Goal: Task Accomplishment & Management: Manage account settings

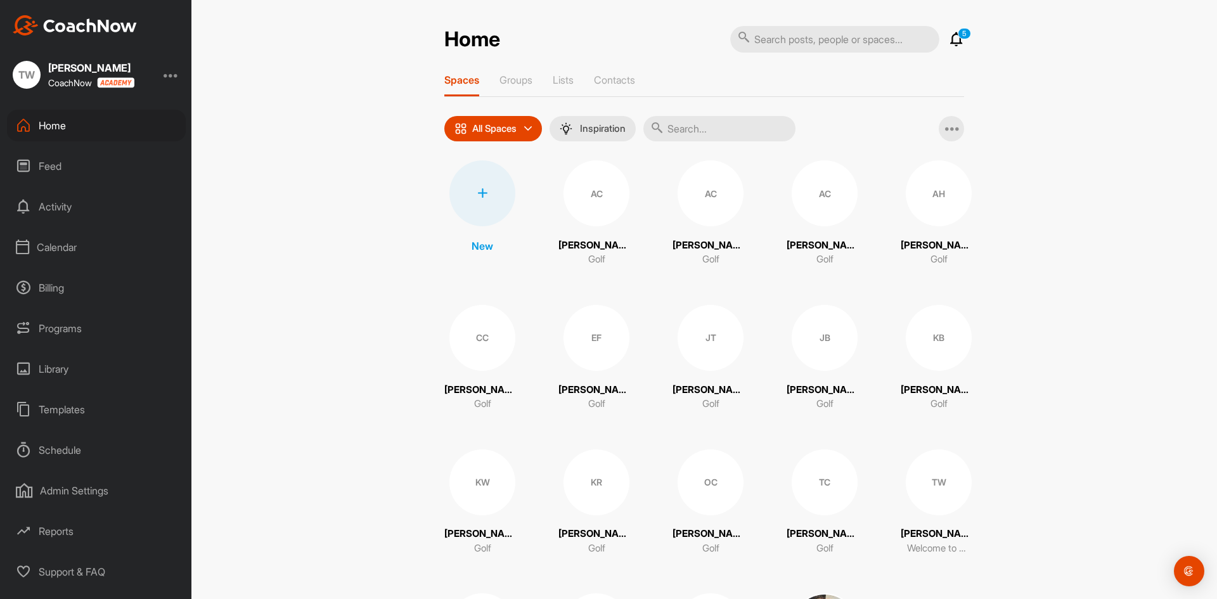
click at [67, 249] on div "Calendar" at bounding box center [96, 247] width 179 height 32
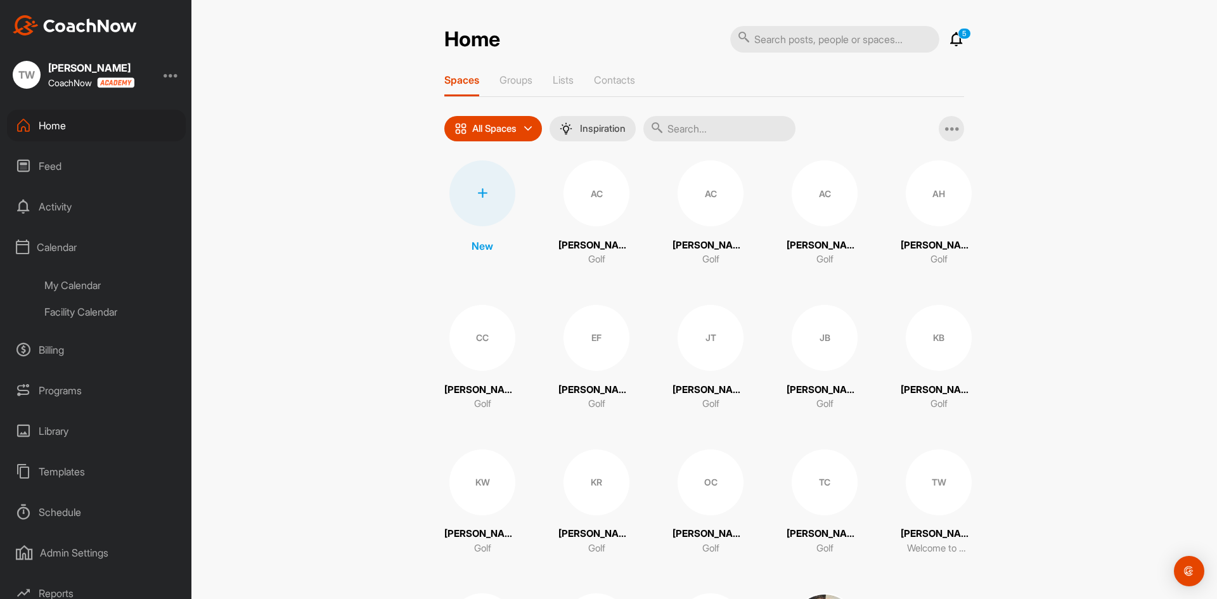
click at [73, 280] on div "My Calendar" at bounding box center [111, 285] width 150 height 27
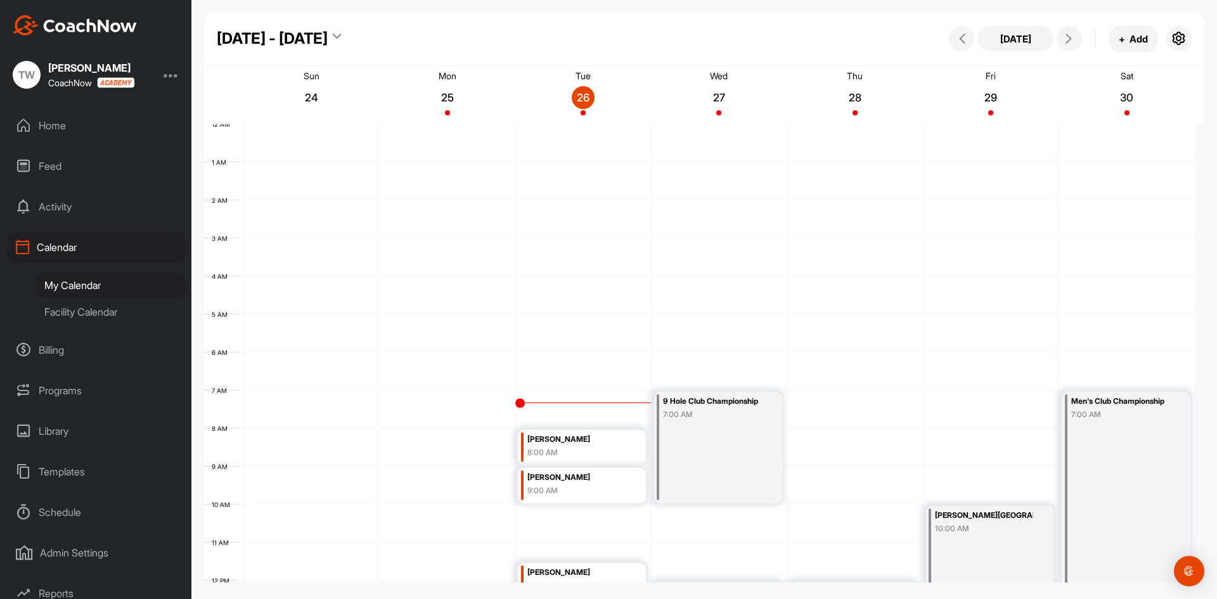
scroll to position [219, 0]
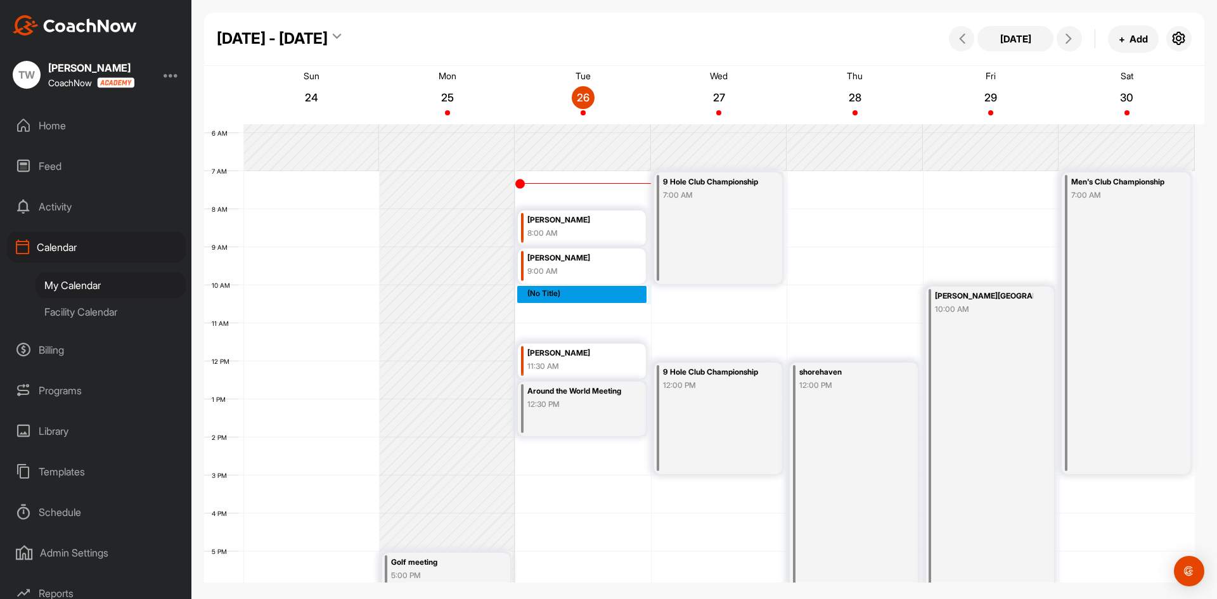
click at [562, 294] on div "12 AM 1 AM 2 AM 3 AM 4 AM 5 AM 6 AM 7 AM 8 AM 9 AM 10 AM 11 AM 12 PM 1 PM 2 PM …" at bounding box center [699, 361] width 991 height 913
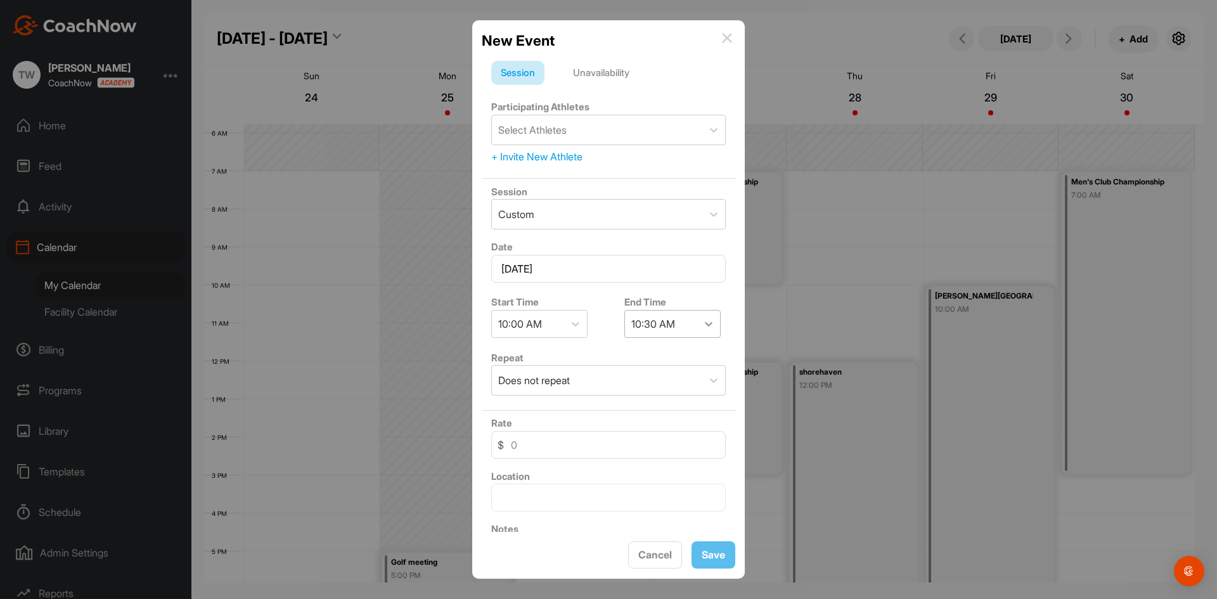
click at [707, 328] on icon at bounding box center [709, 324] width 13 height 13
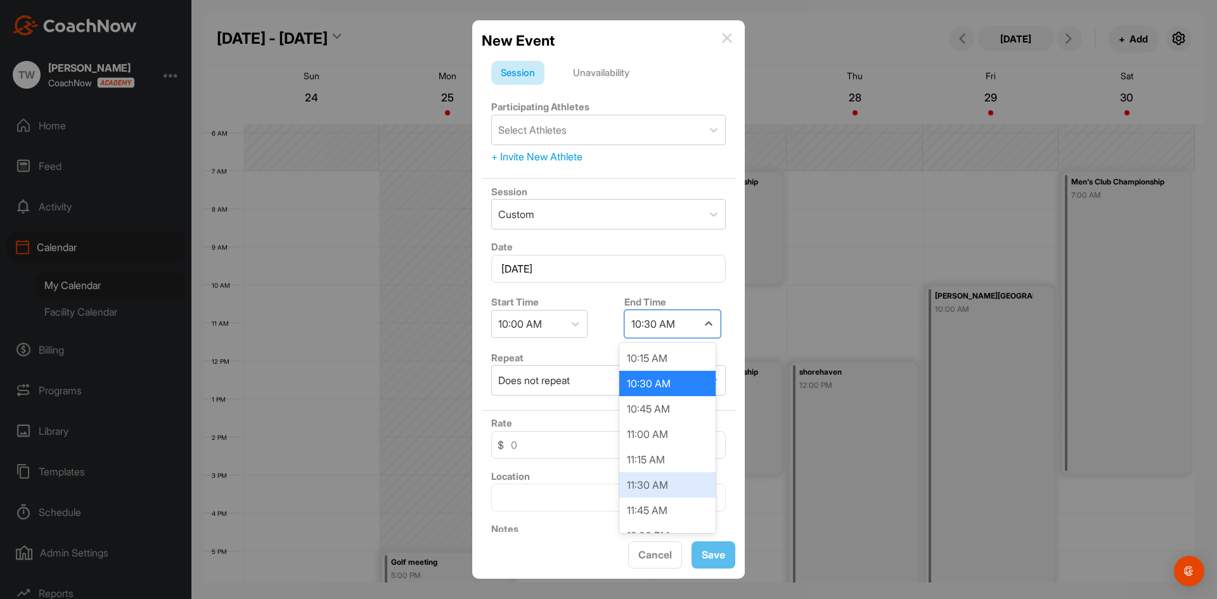
click at [660, 487] on div "11:30 AM" at bounding box center [667, 484] width 96 height 25
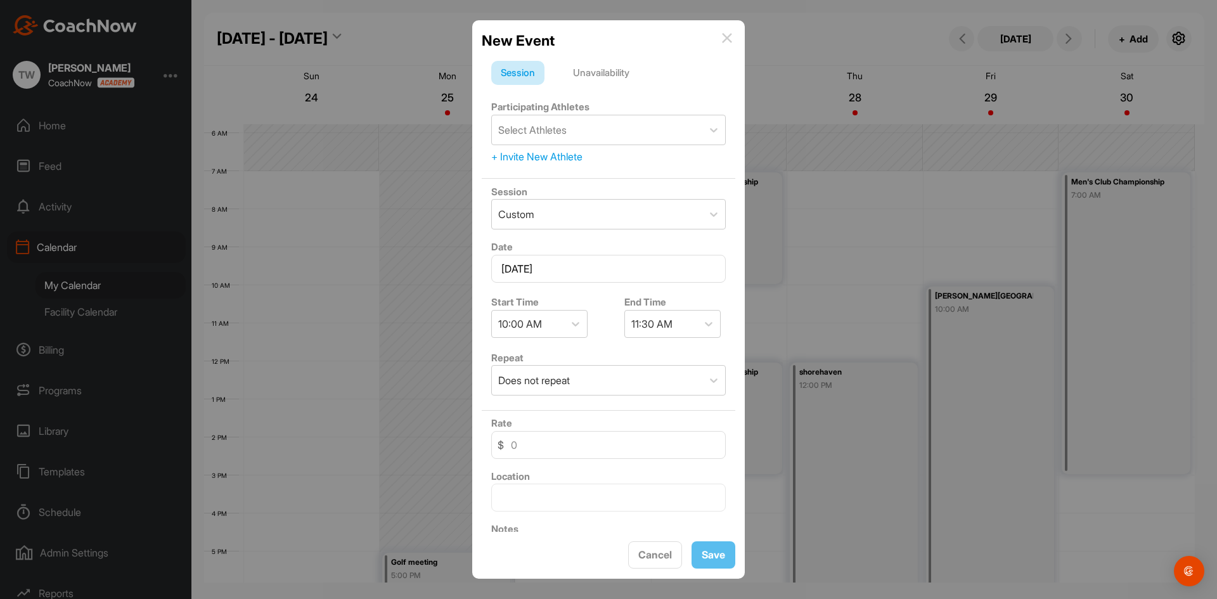
click at [597, 72] on div "Unavailability" at bounding box center [601, 73] width 75 height 24
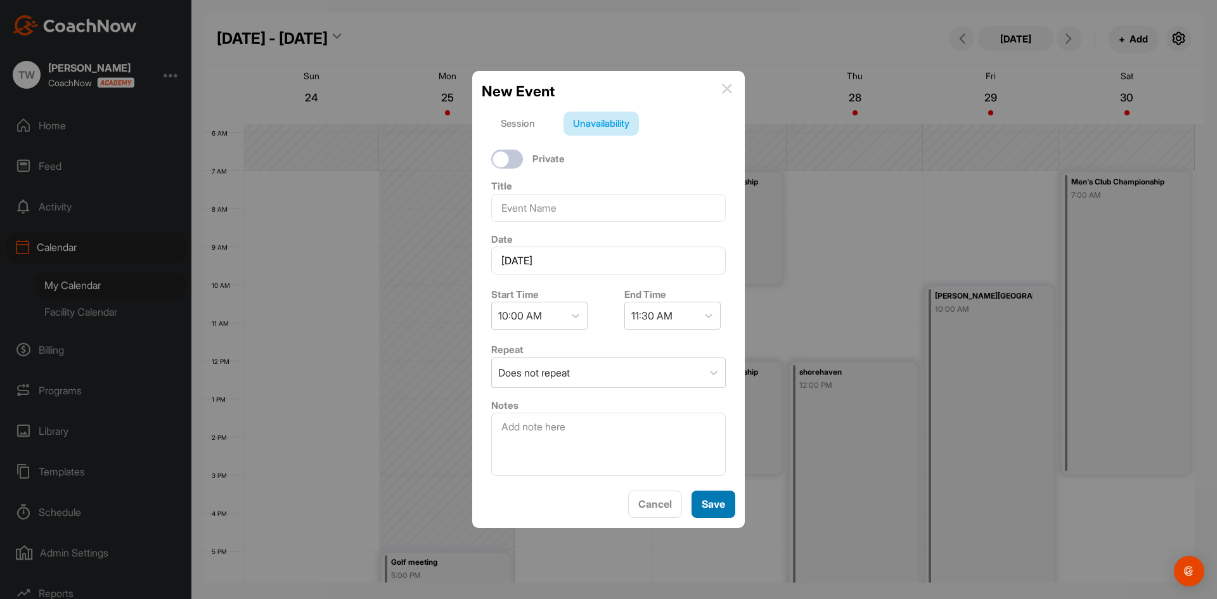
click at [719, 511] on button "Save" at bounding box center [714, 504] width 44 height 27
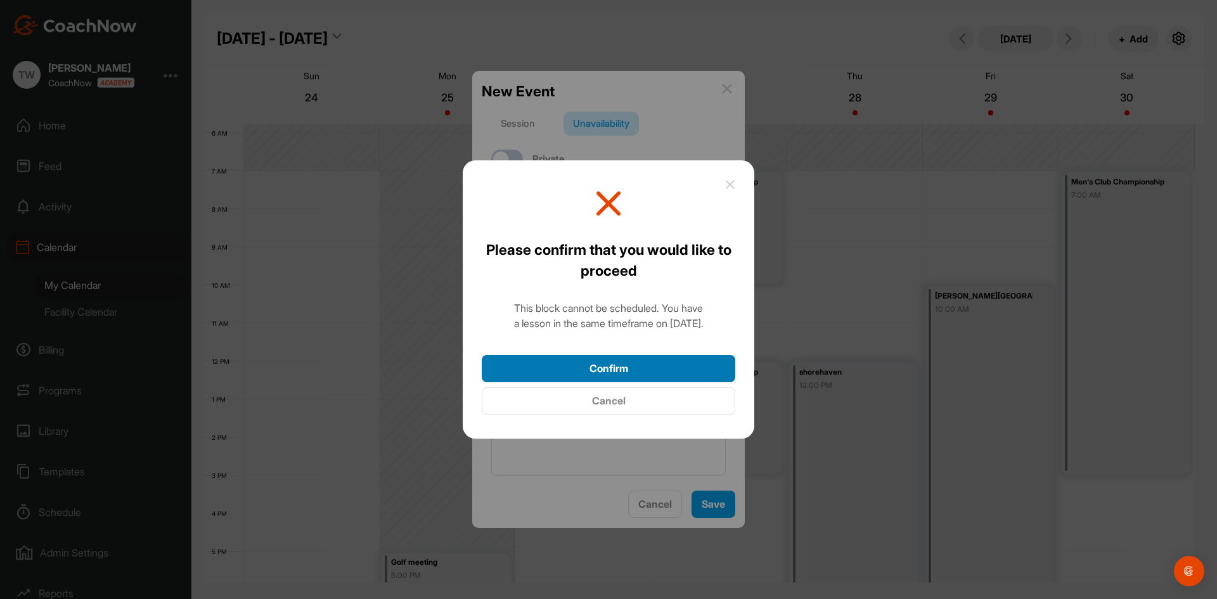
click at [659, 372] on button "Confirm" at bounding box center [609, 368] width 254 height 27
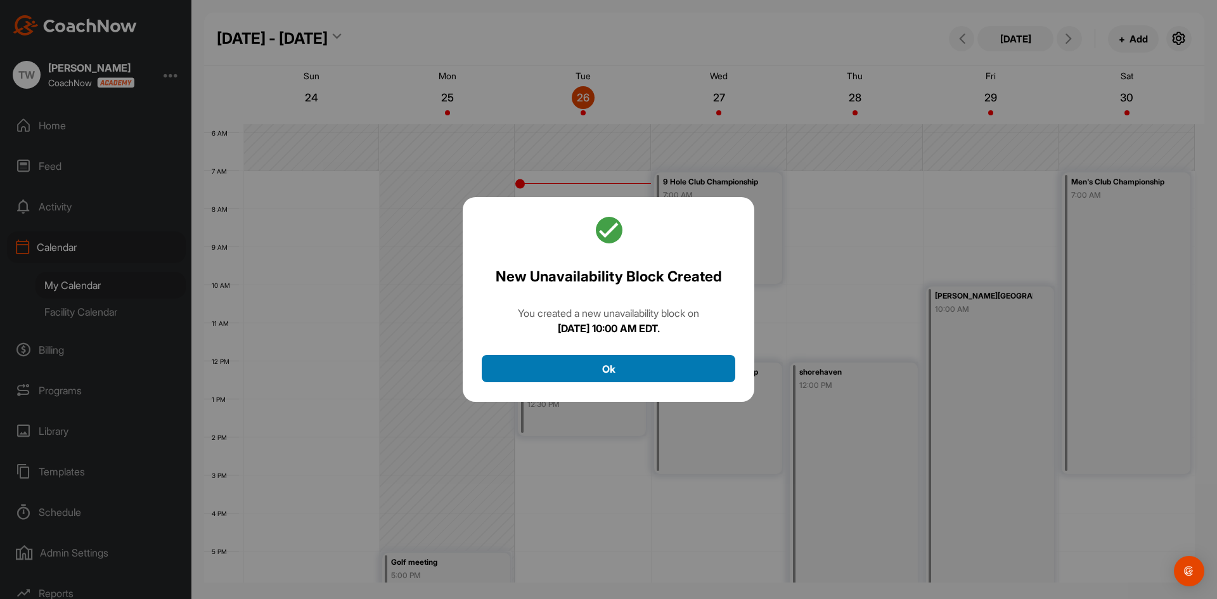
click at [645, 369] on button "Ok" at bounding box center [609, 368] width 254 height 27
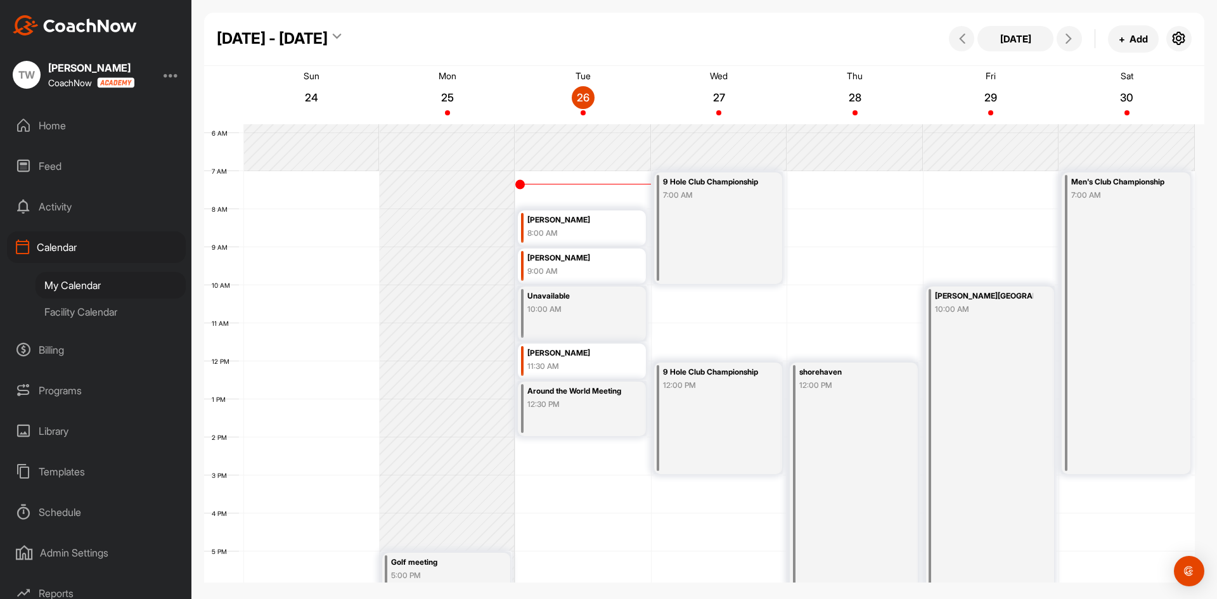
click at [74, 128] on div "Home" at bounding box center [96, 126] width 179 height 32
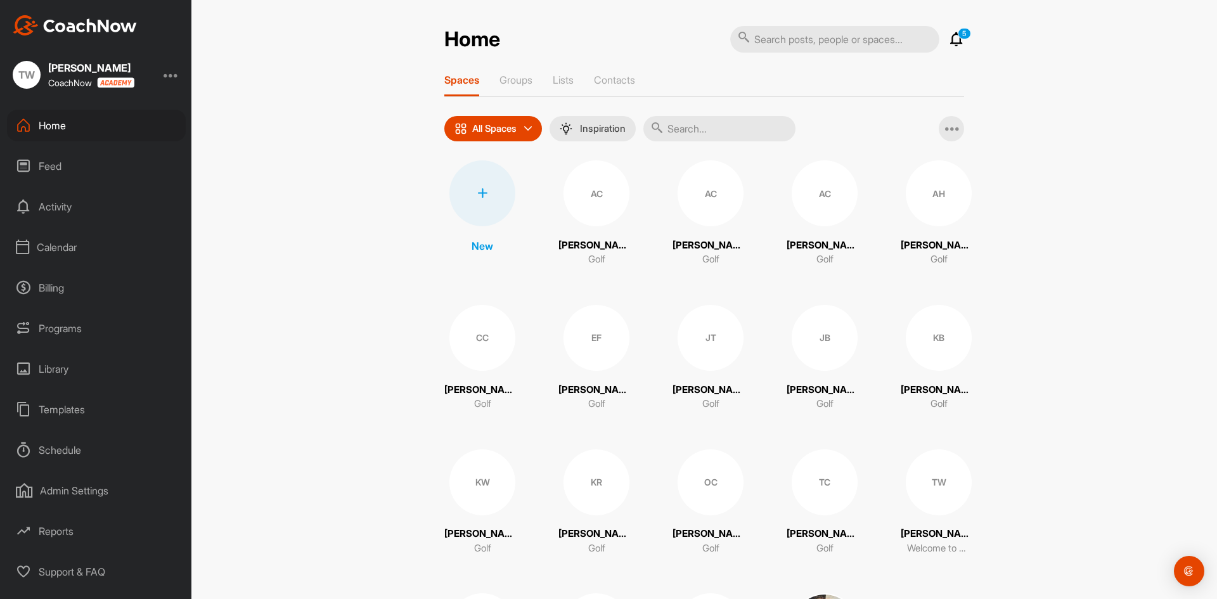
click at [602, 214] on div "AC" at bounding box center [597, 193] width 66 height 66
click at [592, 547] on p "Golf" at bounding box center [596, 548] width 17 height 15
click at [600, 193] on div "AC" at bounding box center [597, 193] width 66 height 66
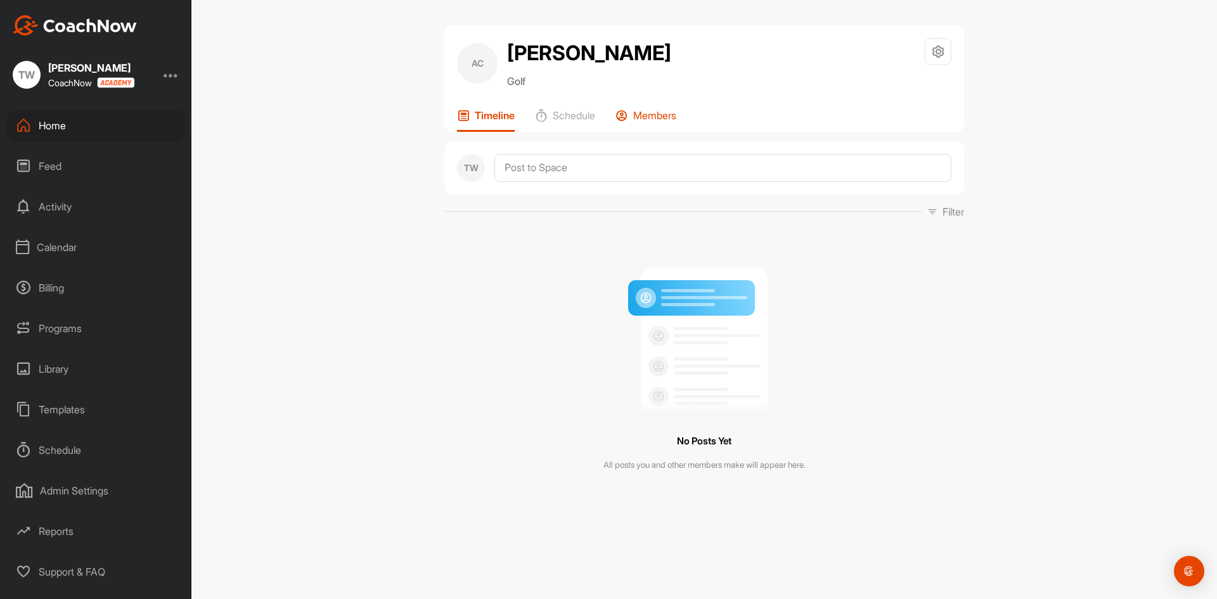
click at [647, 113] on p "Members" at bounding box center [654, 115] width 43 height 13
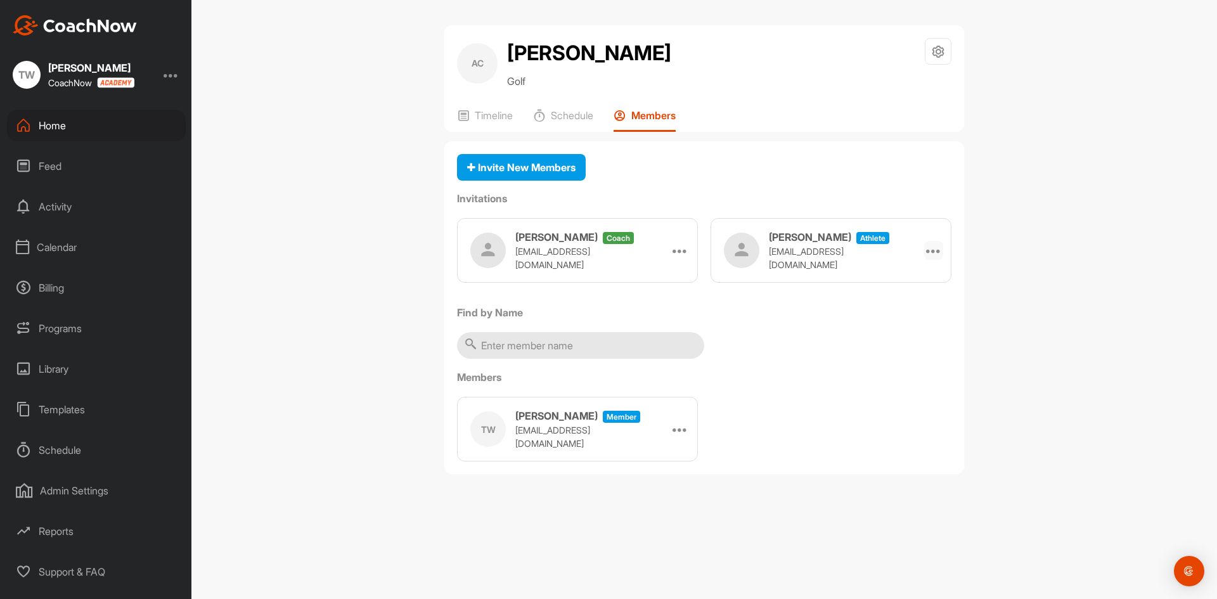
click at [932, 249] on icon at bounding box center [933, 250] width 15 height 15
click at [886, 282] on li "Edit" at bounding box center [910, 286] width 68 height 40
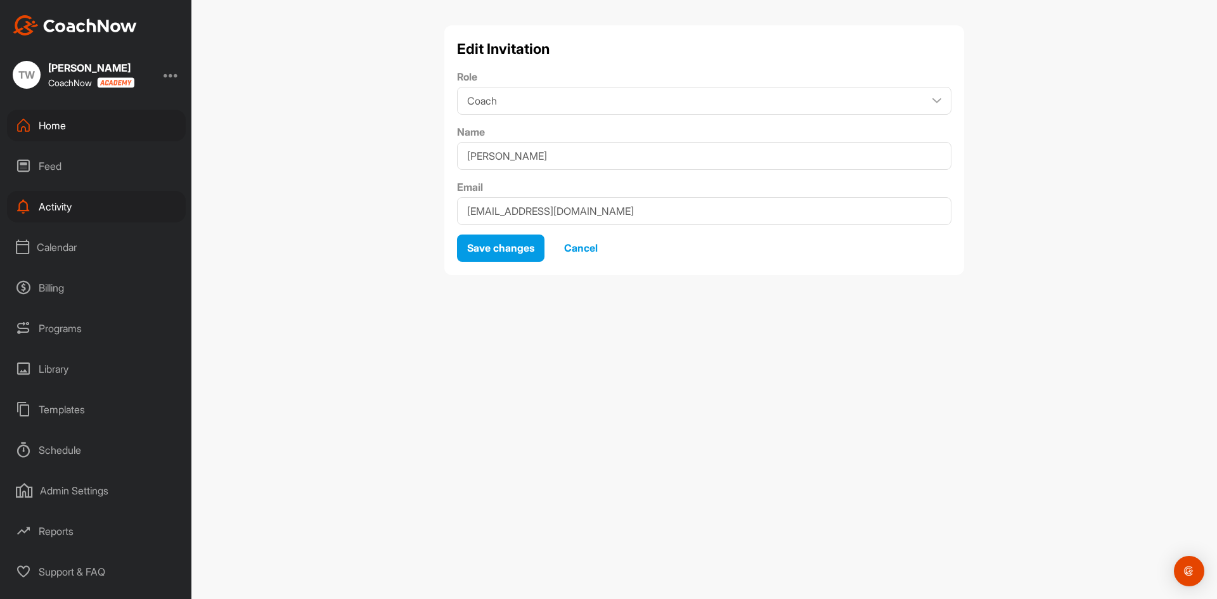
click at [591, 247] on span "Cancel" at bounding box center [581, 248] width 34 height 13
